Goal: Transaction & Acquisition: Purchase product/service

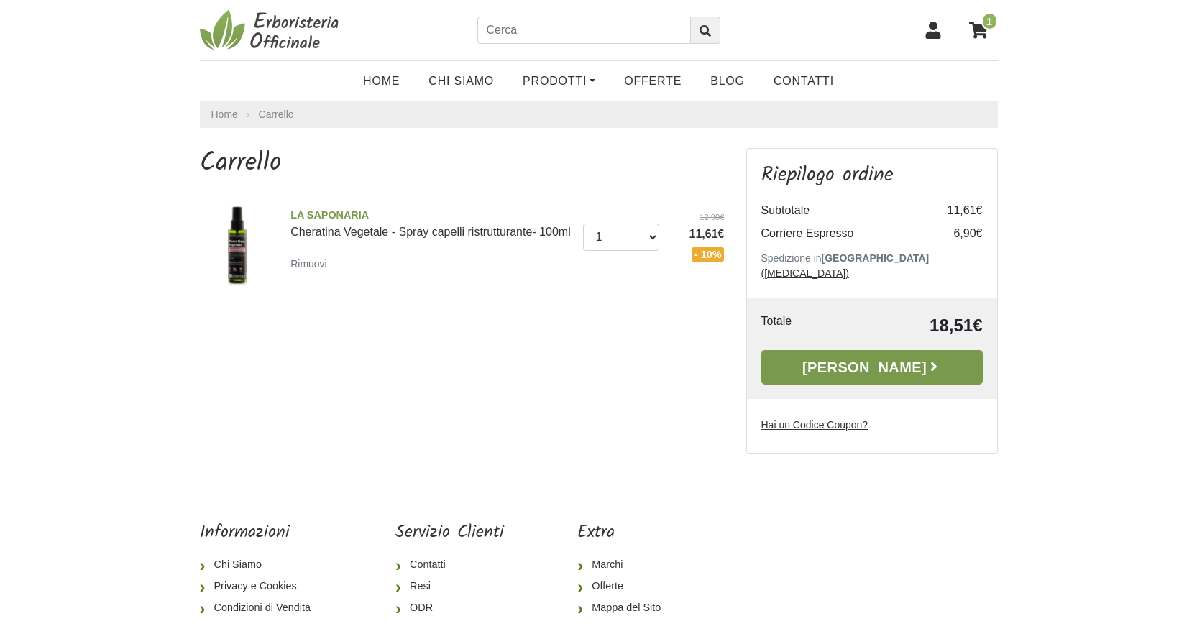
click at [805, 359] on link "Alla Cassa" at bounding box center [872, 367] width 221 height 35
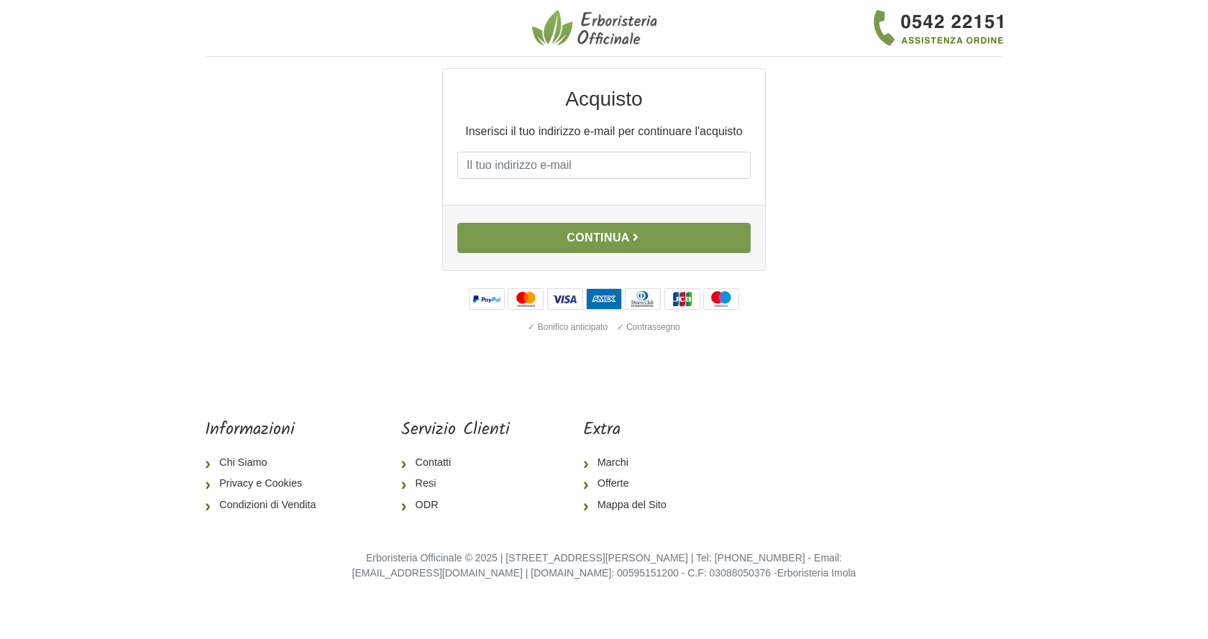
click at [605, 241] on button "Continua" at bounding box center [603, 238] width 293 height 30
click at [549, 161] on input "E-mail" at bounding box center [603, 165] width 293 height 27
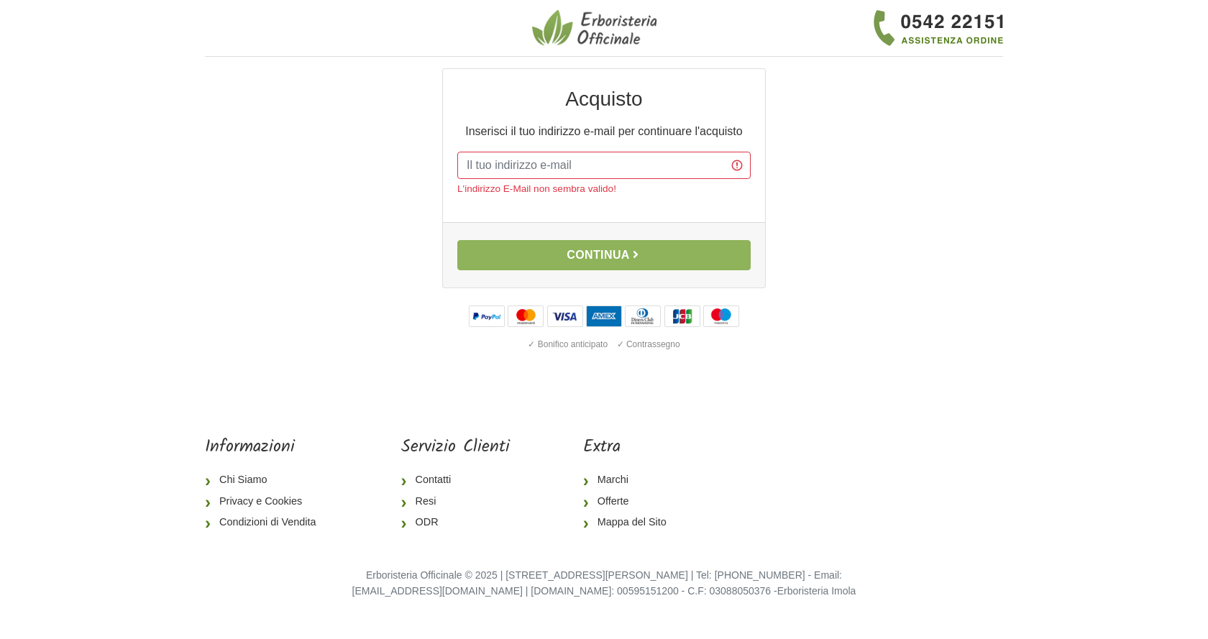
click at [589, 150] on div "Acquisto Inserisci il tuo indirizzo e-mail per continuare l'acquisto E-mail L'i…" at bounding box center [604, 145] width 322 height 153
click at [552, 175] on input "E-mail" at bounding box center [603, 165] width 293 height 27
type input "trivento96@gmail.com"
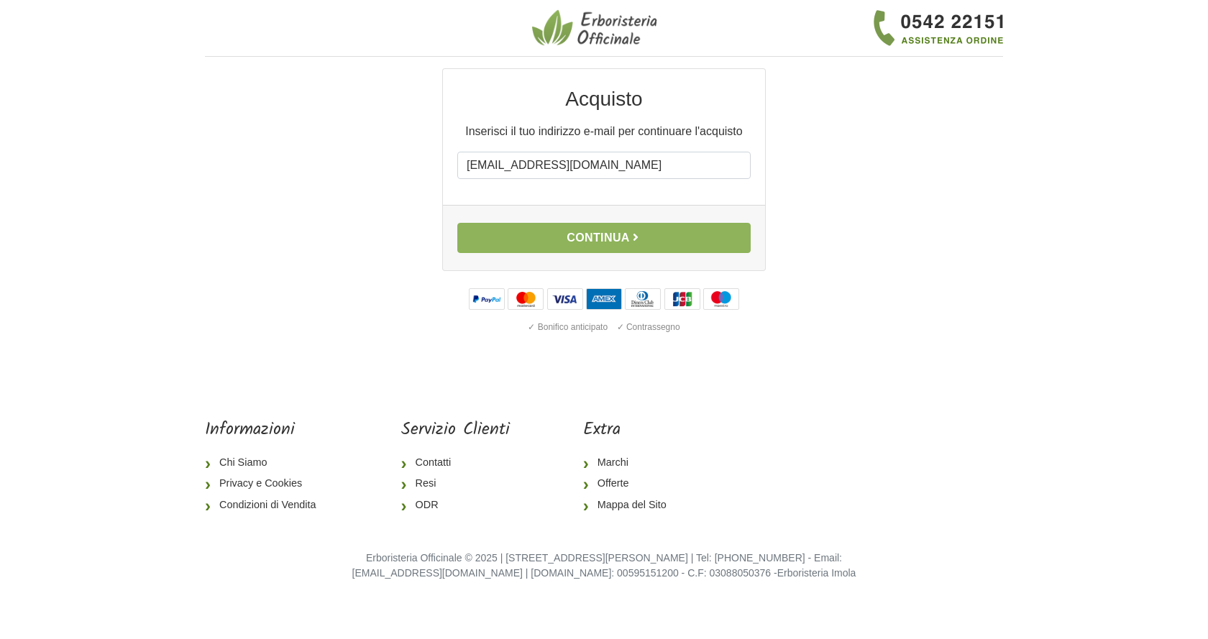
click at [572, 253] on div "Continua" at bounding box center [604, 237] width 322 height 65
click at [570, 242] on button "Continua" at bounding box center [603, 238] width 293 height 30
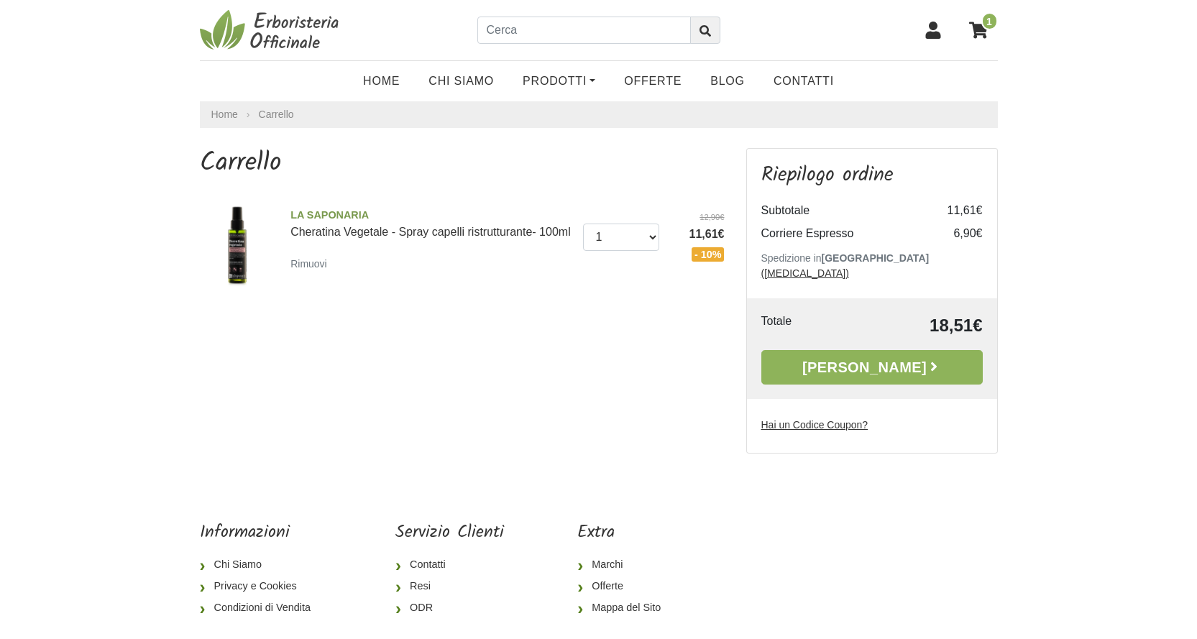
click at [935, 29] on icon at bounding box center [932, 30] width 15 height 17
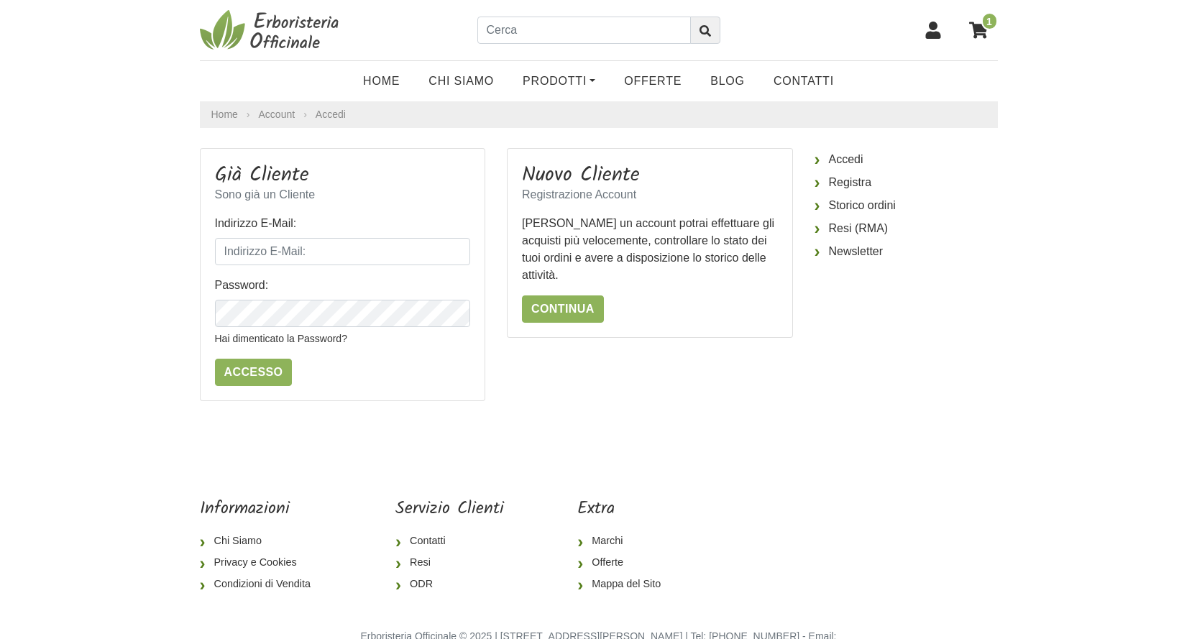
click at [995, 29] on link "1" at bounding box center [980, 30] width 36 height 36
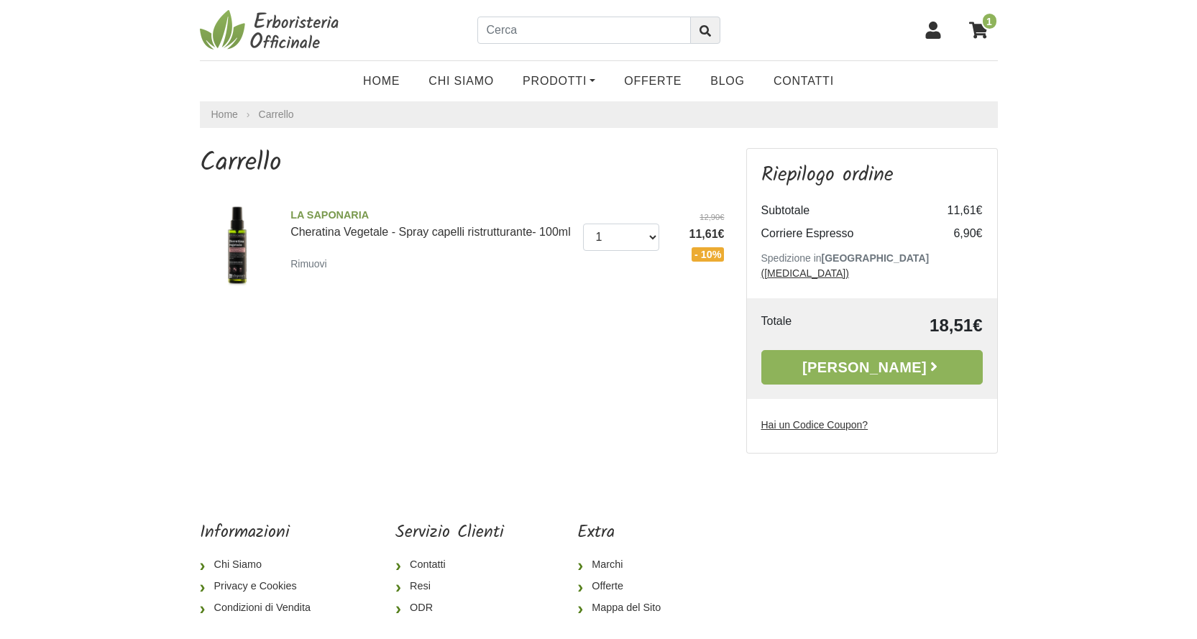
select select "0"
click at [583, 224] on select "0 ([GEOGRAPHIC_DATA]) 1 2" at bounding box center [621, 237] width 76 height 27
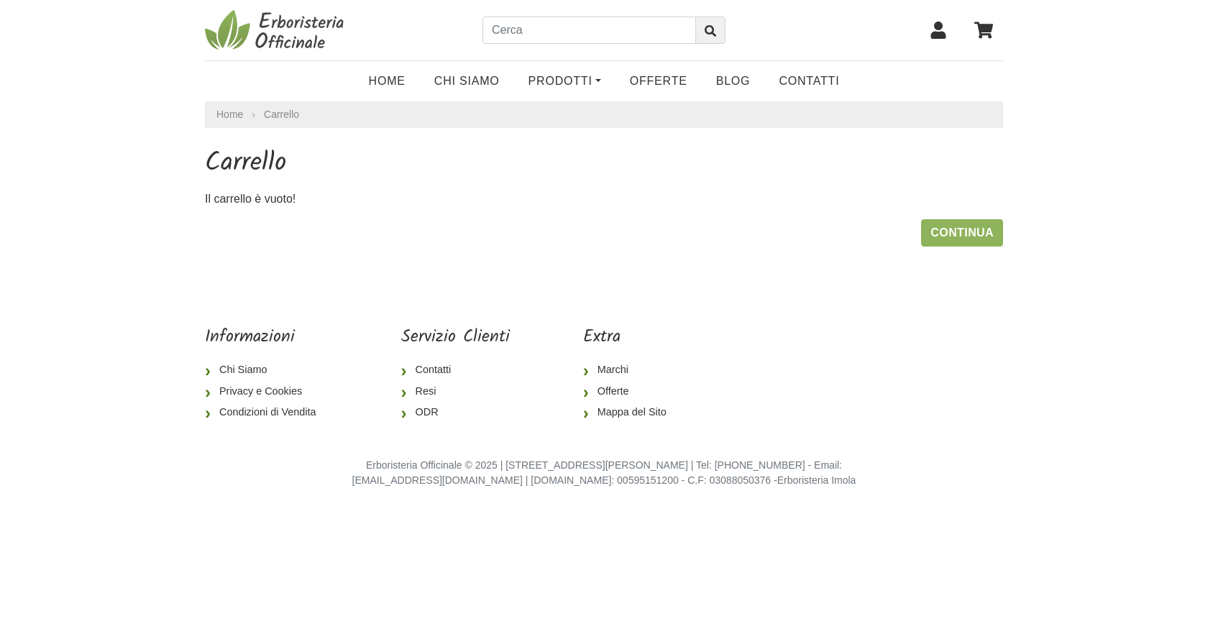
click at [933, 32] on icon at bounding box center [938, 30] width 17 height 17
